Goal: Information Seeking & Learning: Learn about a topic

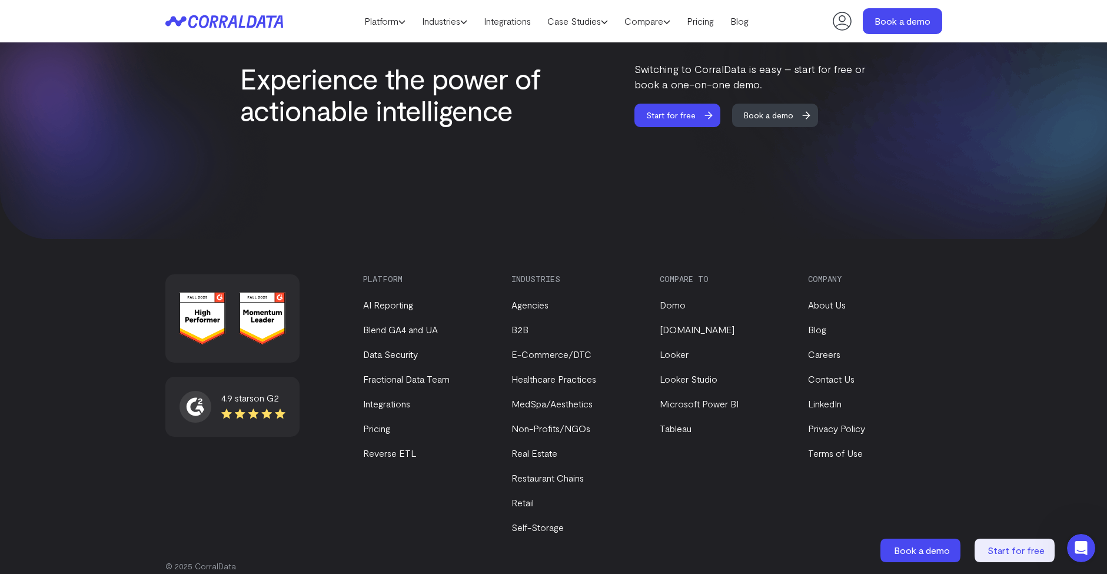
scroll to position [4962, 0]
click at [704, 24] on link "Pricing" at bounding box center [700, 21] width 44 height 18
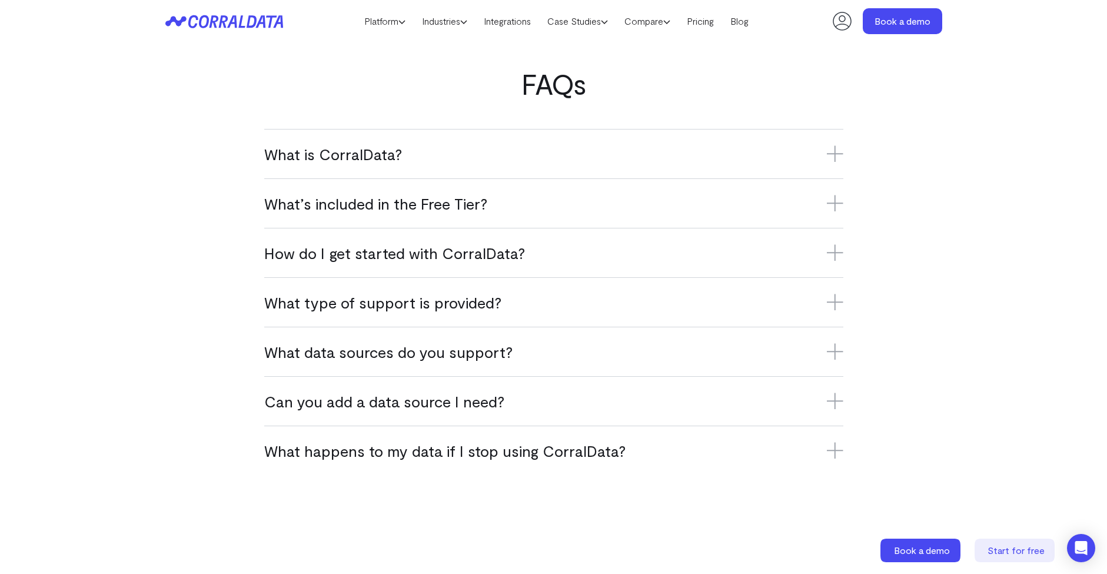
scroll to position [1016, 0]
click at [430, 157] on h3 "What is CorralData?" at bounding box center [553, 153] width 579 height 19
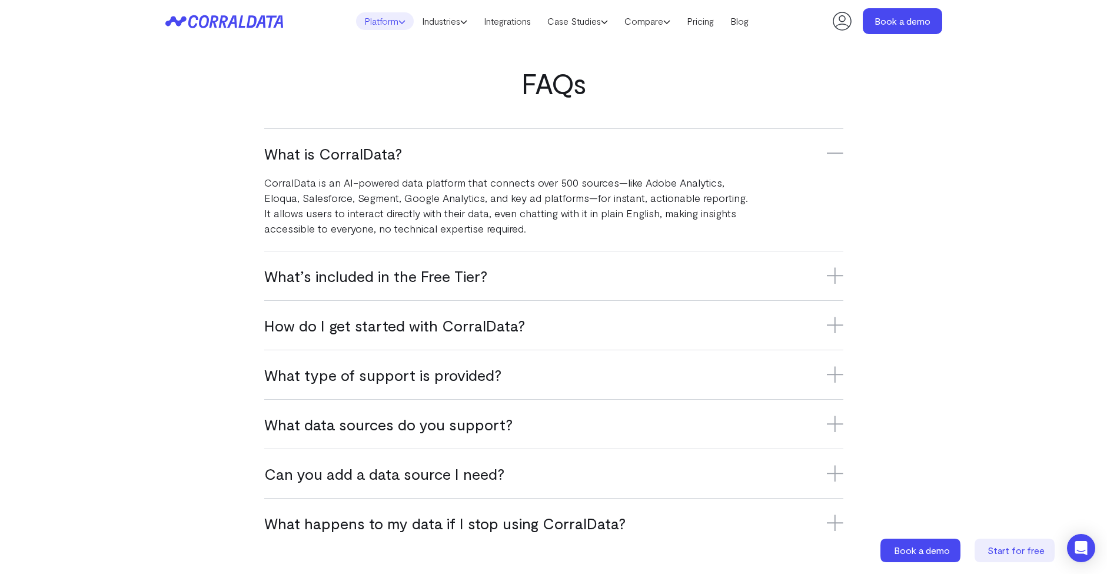
click at [389, 19] on link "Platform" at bounding box center [385, 21] width 58 height 18
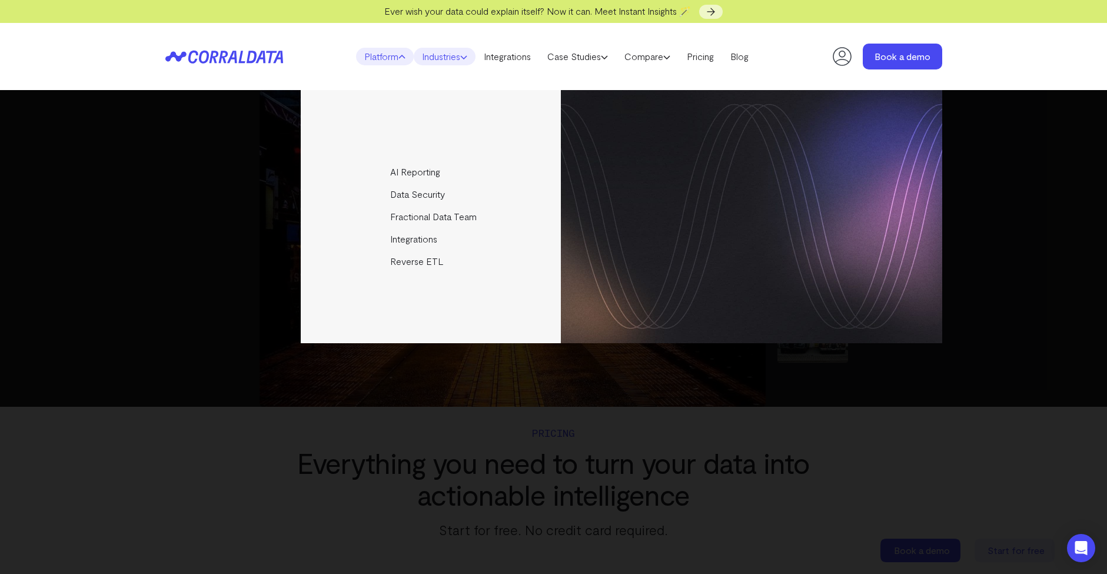
click at [432, 58] on link "Industries" at bounding box center [445, 57] width 62 height 18
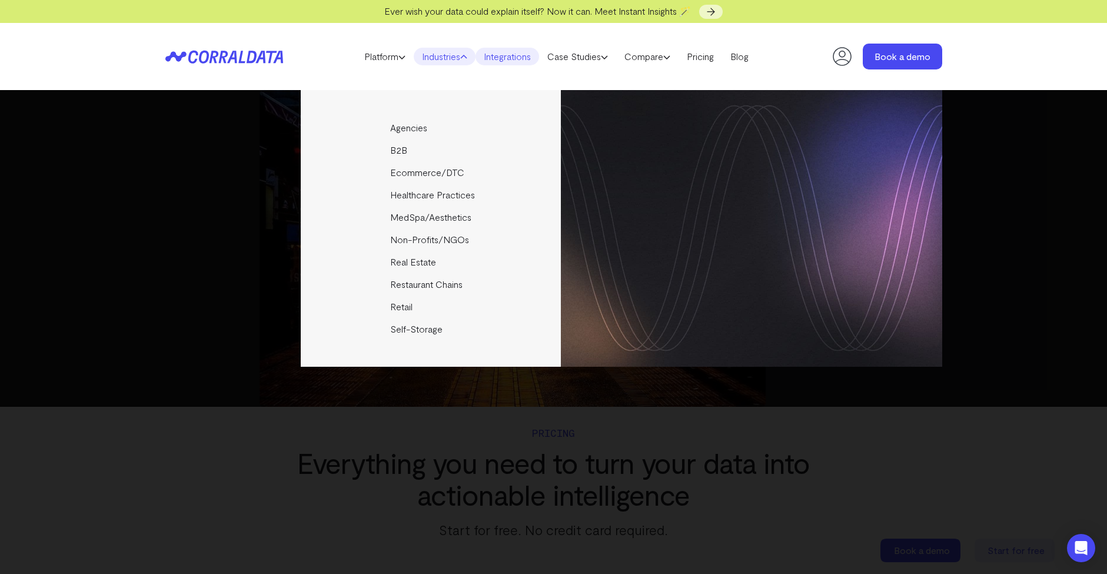
click at [503, 55] on link "Integrations" at bounding box center [507, 57] width 64 height 18
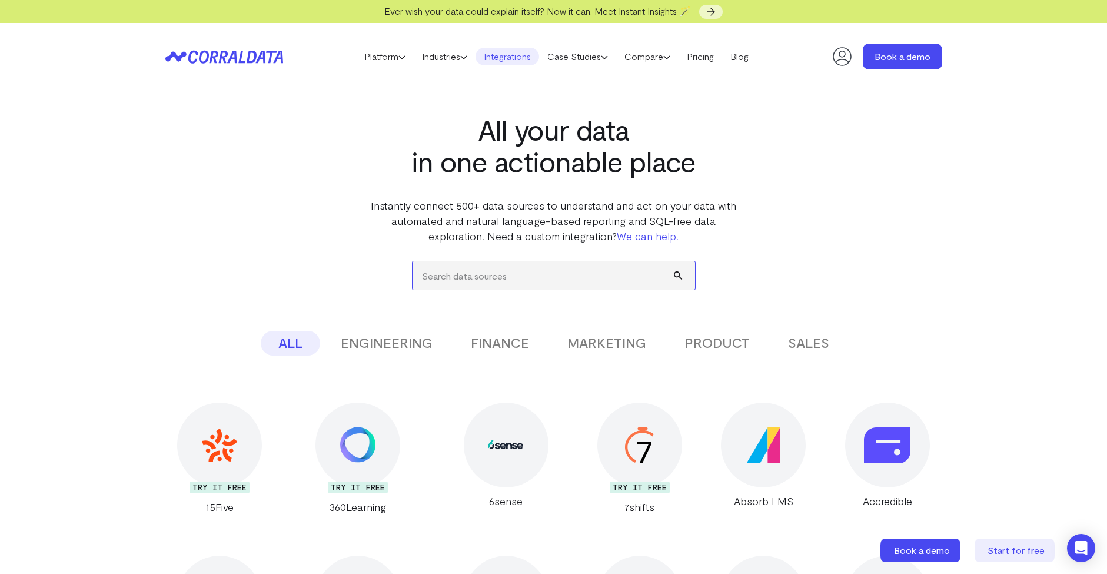
click at [457, 272] on input "search" at bounding box center [553, 275] width 282 height 28
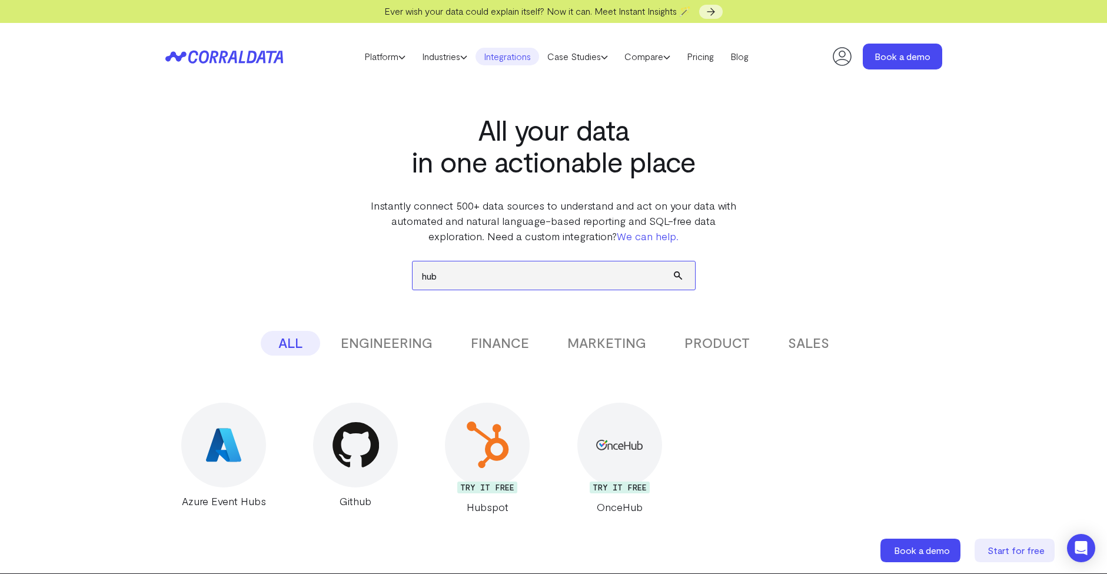
type input "hub"
click at [486, 441] on img at bounding box center [487, 444] width 46 height 46
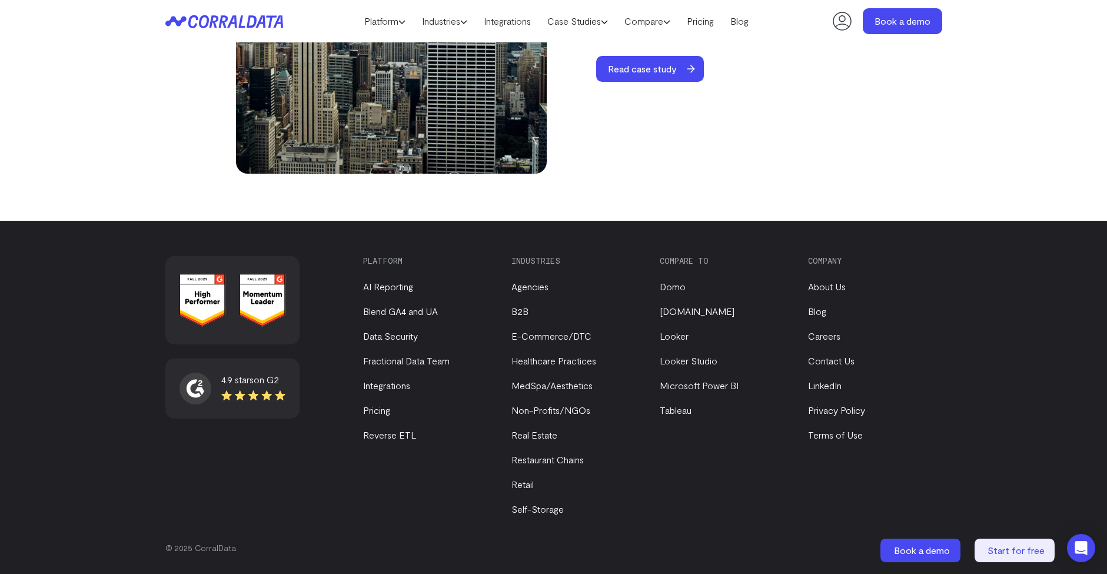
scroll to position [4198, 0]
